Goal: Transaction & Acquisition: Purchase product/service

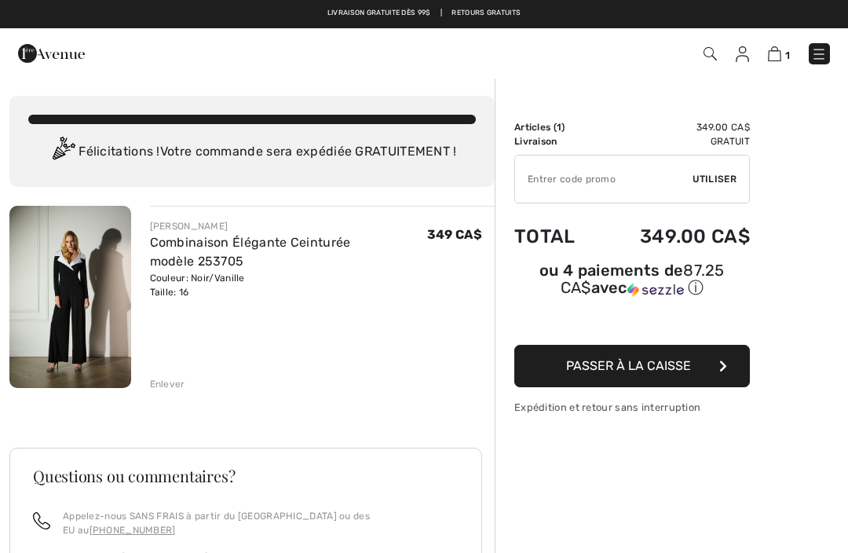
click at [681, 373] on span "Passer à la caisse" at bounding box center [628, 365] width 125 height 15
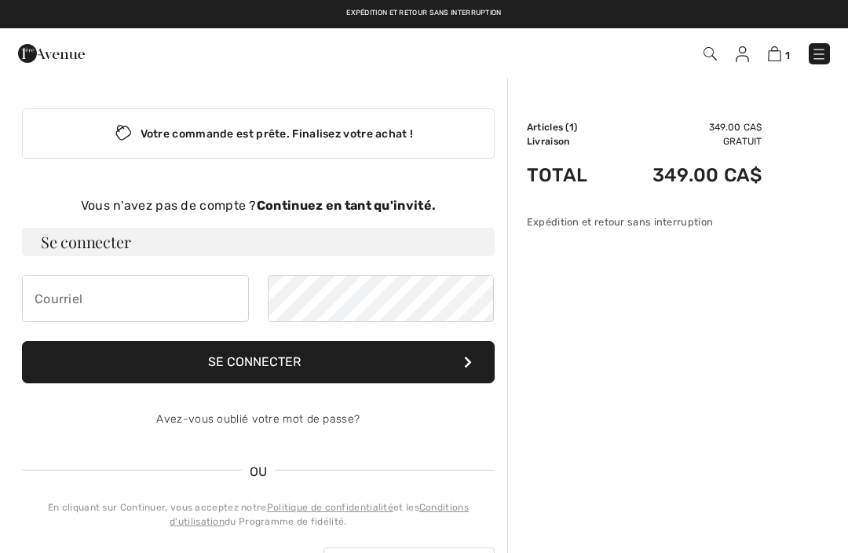
click at [368, 209] on strong "Continuez en tant qu'invité." at bounding box center [346, 205] width 179 height 15
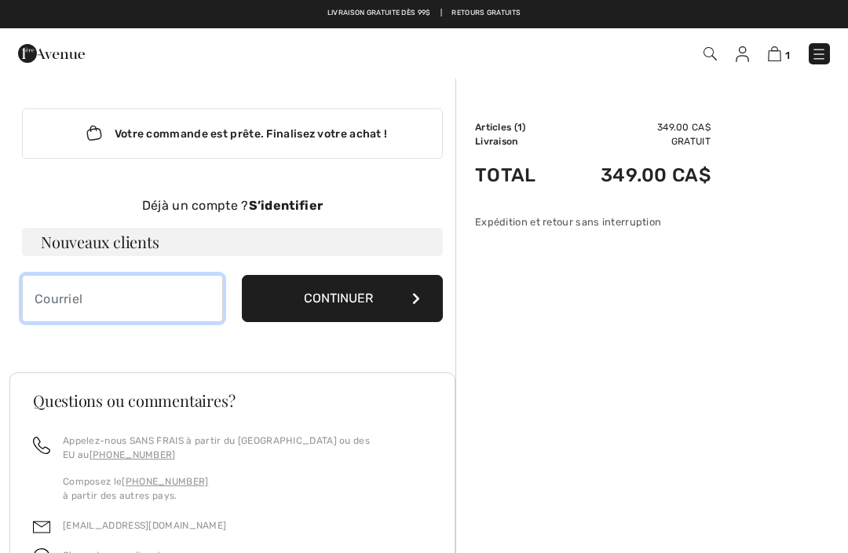
click at [44, 301] on input "email" at bounding box center [122, 298] width 201 height 47
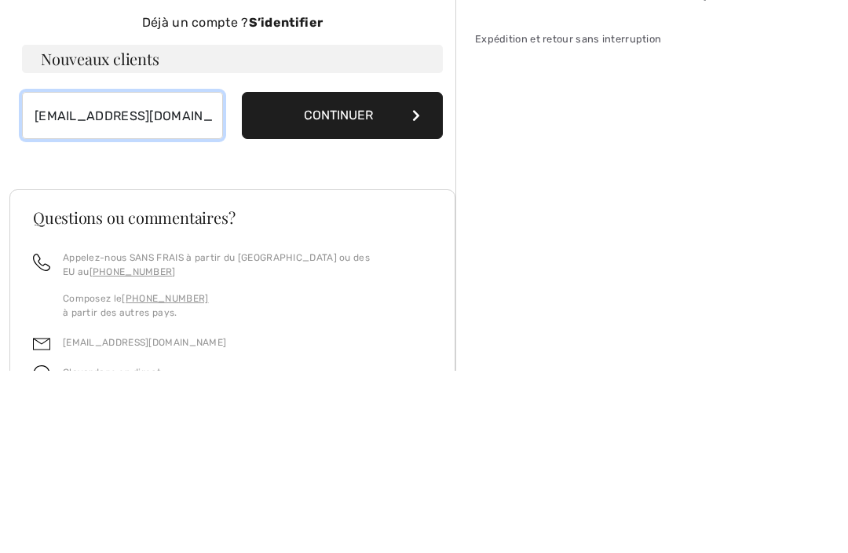
type input "[EMAIL_ADDRESS][DOMAIN_NAME]"
click at [392, 275] on button "Continuer" at bounding box center [342, 298] width 201 height 47
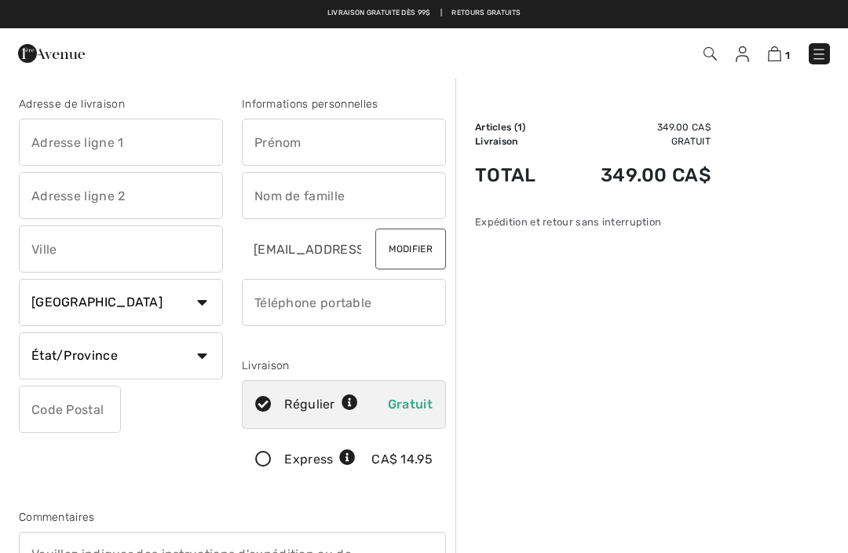
click at [264, 144] on input "text" at bounding box center [344, 142] width 204 height 47
type input "Carolle"
click at [259, 199] on input "text" at bounding box center [344, 195] width 204 height 47
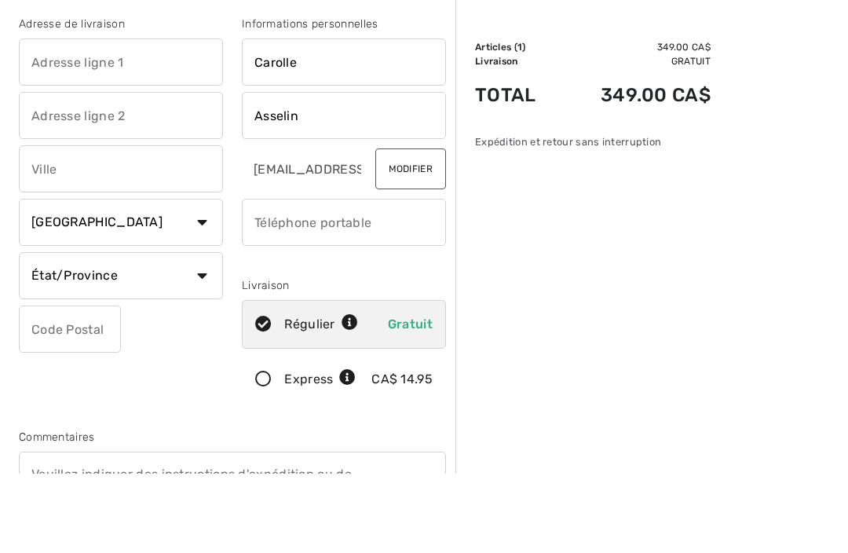
type input "Asselin"
click at [60, 119] on input "text" at bounding box center [121, 142] width 204 height 47
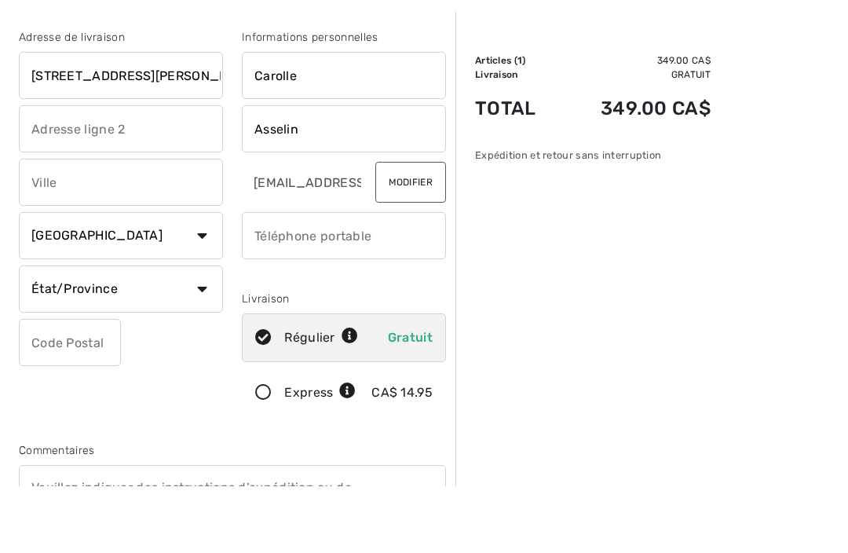
type input "5 rue Pauline Julien"
click at [45, 225] on input "text" at bounding box center [121, 248] width 204 height 47
type input "Québec"
select select "QC"
type input "G1C4T7"
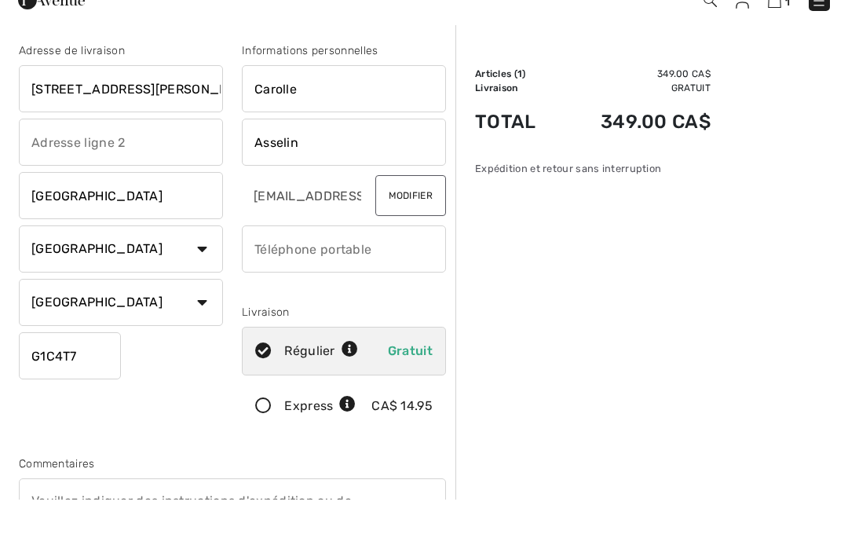
click at [113, 225] on input "Québec" at bounding box center [121, 248] width 204 height 47
type input "Q"
type input "Quebec"
click at [270, 279] on input "phone" at bounding box center [344, 302] width 204 height 47
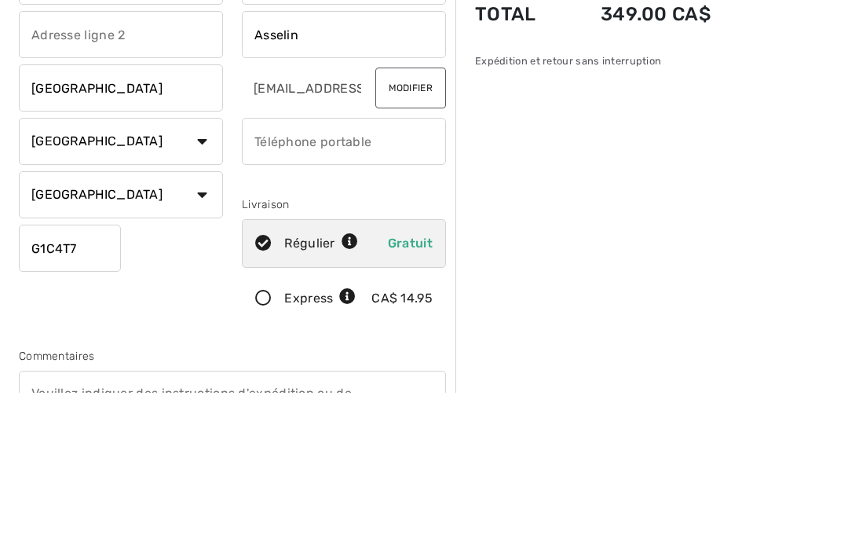
type input "4"
type input "4189539118"
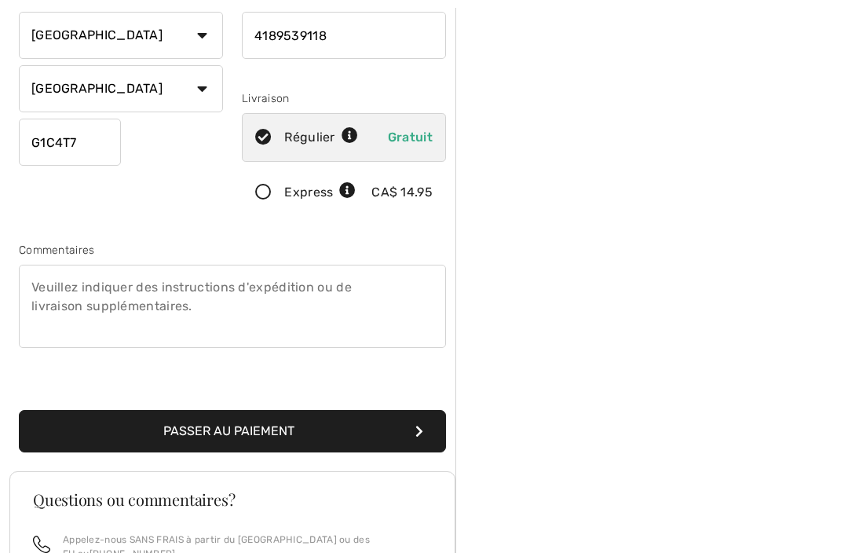
scroll to position [261, 0]
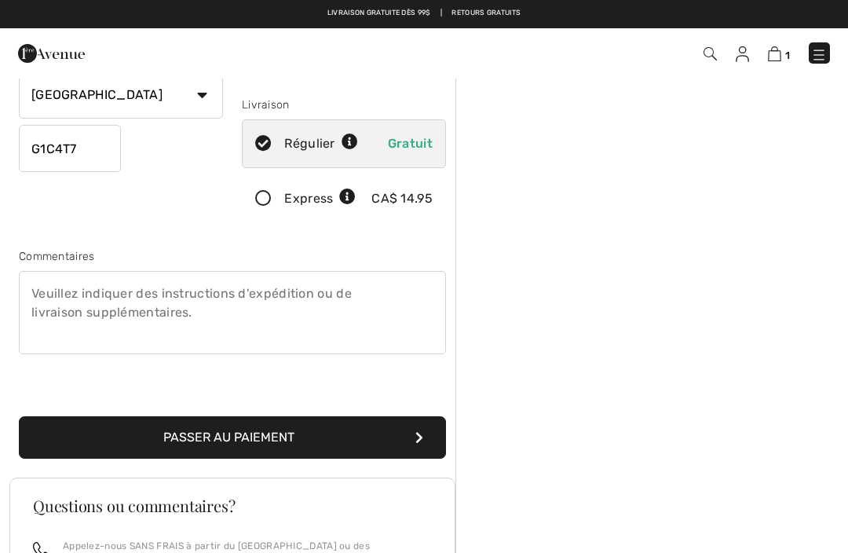
click at [334, 456] on button "Passer au paiement" at bounding box center [232, 437] width 427 height 42
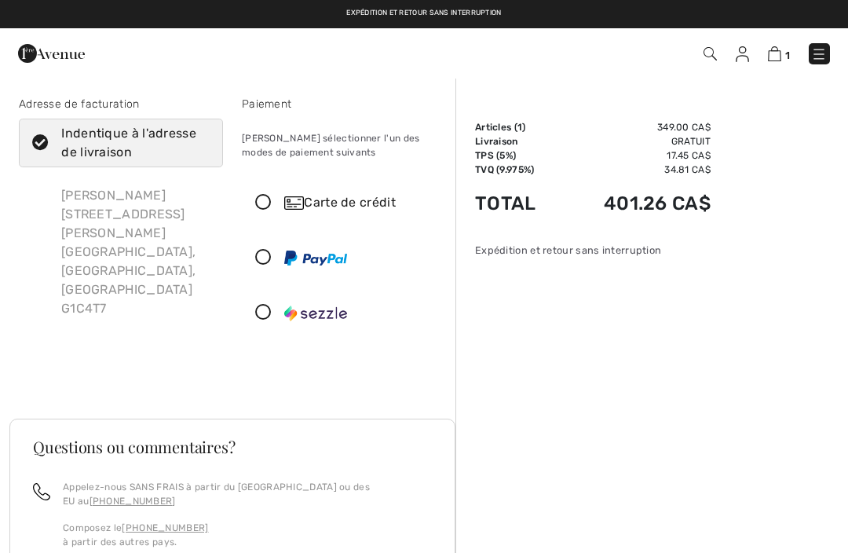
checkbox input "true"
click at [341, 206] on div "Carte de crédit" at bounding box center [359, 202] width 151 height 19
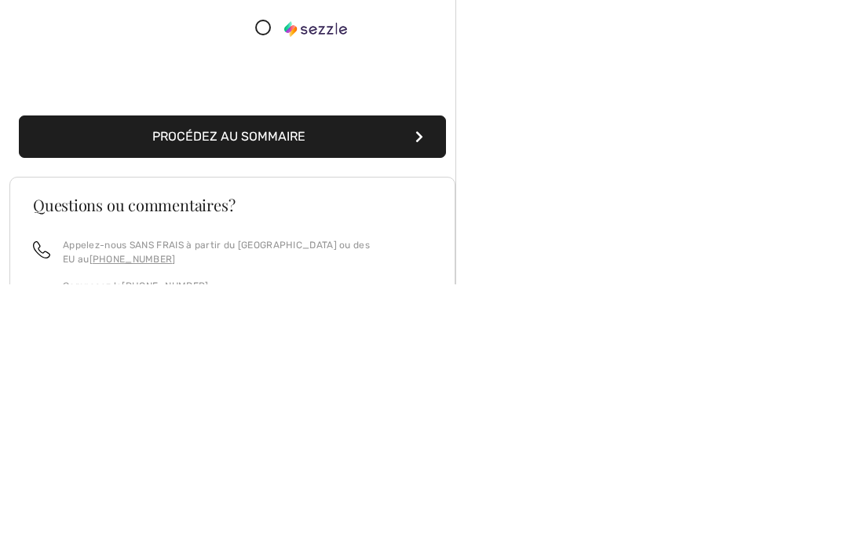
scroll to position [192, 0]
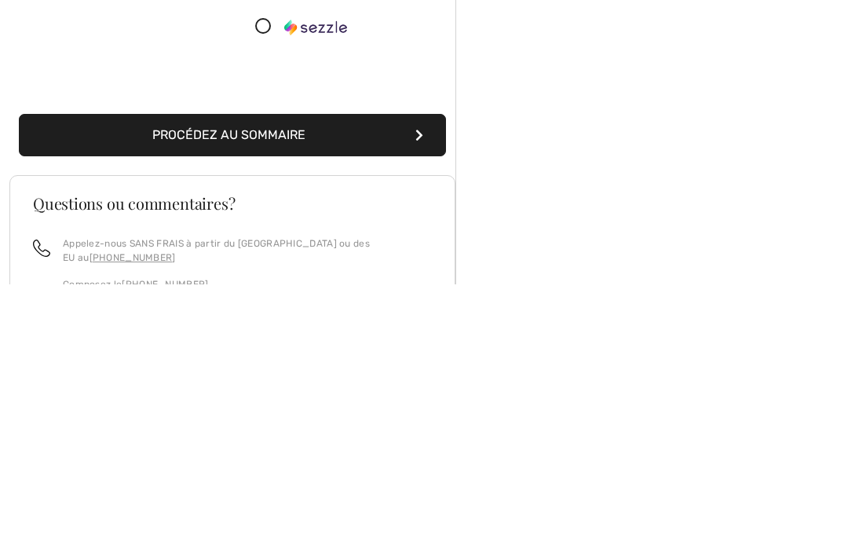
click at [417, 398] on icon "submit" at bounding box center [419, 404] width 8 height 13
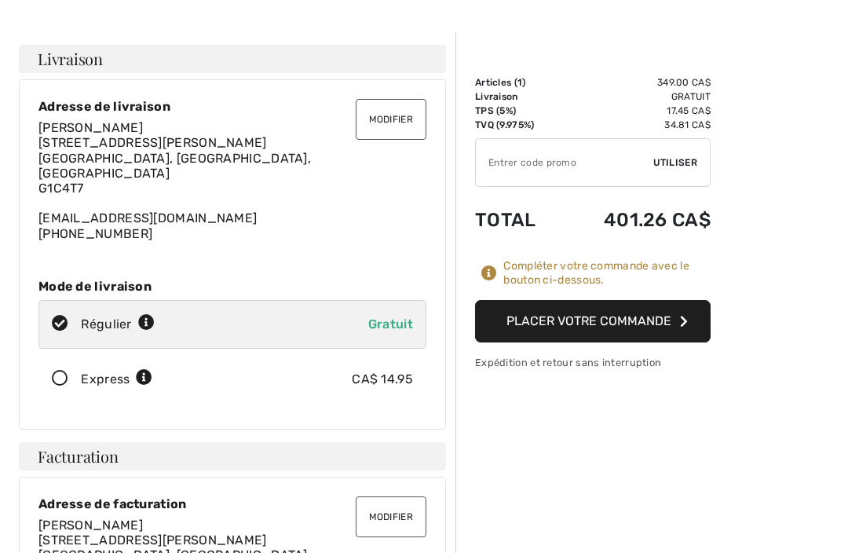
scroll to position [48, 0]
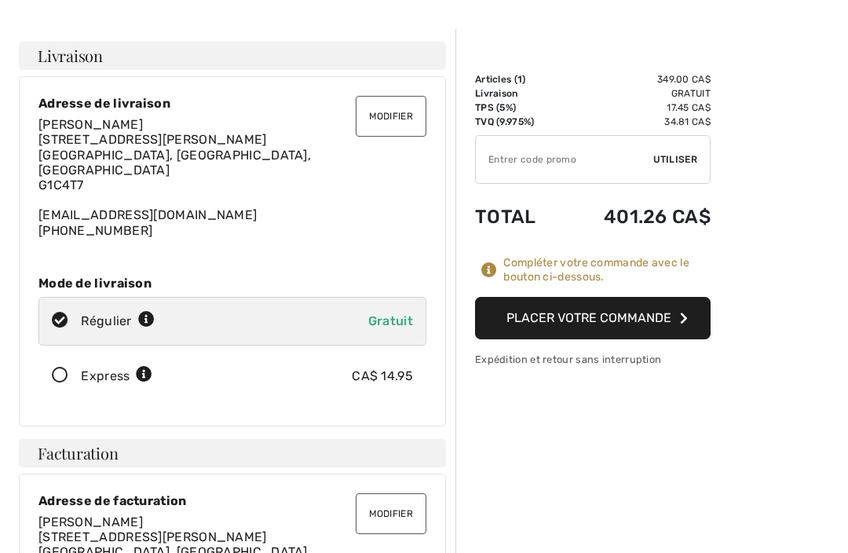
click at [686, 316] on icon "button" at bounding box center [684, 318] width 8 height 13
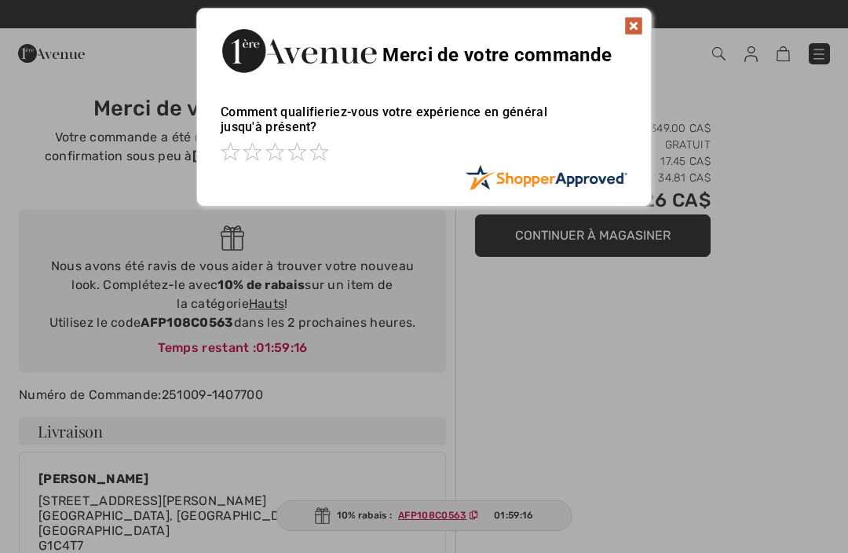
click at [642, 24] on img at bounding box center [633, 25] width 19 height 19
